Goal: Transaction & Acquisition: Purchase product/service

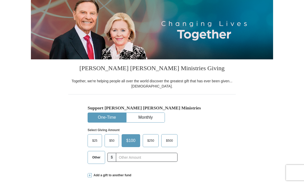
select select "CA"
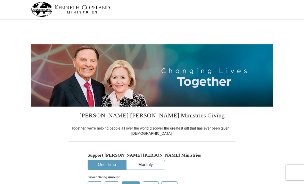
select select "CA"
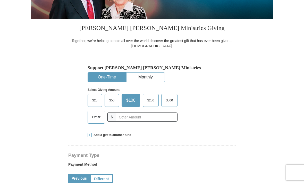
scroll to position [87, 0]
click at [136, 114] on input "text" at bounding box center [147, 116] width 62 height 9
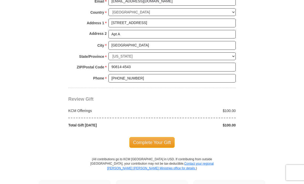
scroll to position [389, 0]
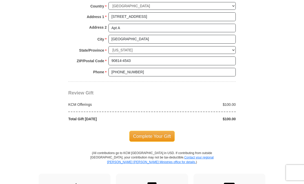
type input "100"
click at [162, 132] on span "Complete Your Gift" at bounding box center [152, 136] width 46 height 11
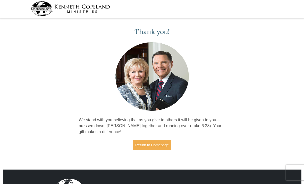
scroll to position [8, 0]
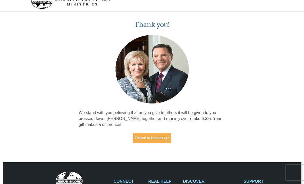
click at [164, 138] on link "Return to Homepage" at bounding box center [152, 138] width 38 height 10
